Goal: Transaction & Acquisition: Purchase product/service

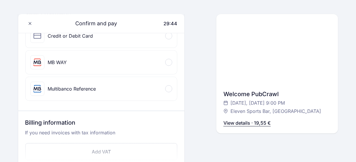
scroll to position [92, 0]
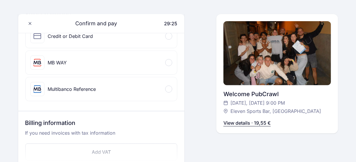
click at [164, 39] on div "Credit or Debit Card" at bounding box center [102, 36] width 152 height 24
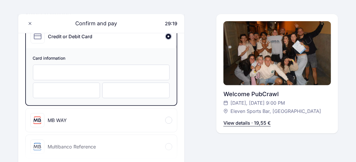
click at [89, 83] on div at bounding box center [66, 91] width 67 height 16
click at [113, 86] on div at bounding box center [135, 91] width 67 height 16
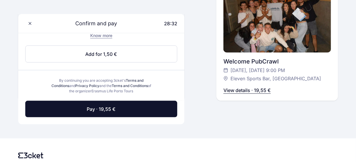
scroll to position [334, 0]
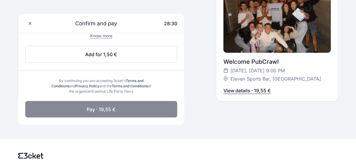
click at [125, 111] on button "Pay · 19,55 €" at bounding box center [101, 109] width 152 height 16
